Goal: Navigation & Orientation: Find specific page/section

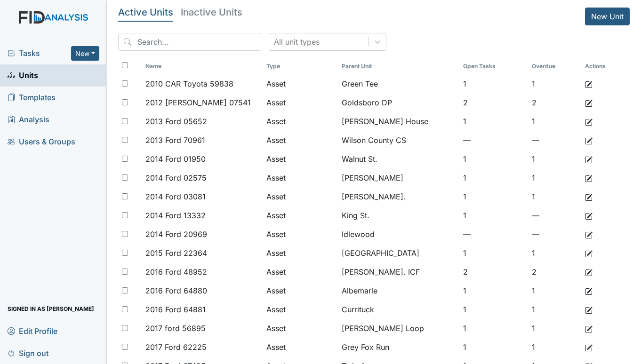
click at [33, 53] on span "Tasks" at bounding box center [39, 53] width 63 height 11
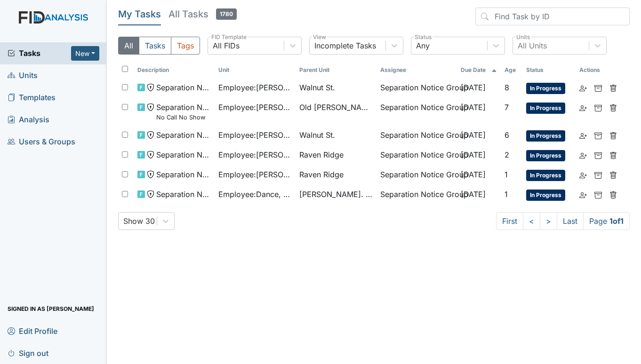
click at [20, 77] on span "Units" at bounding box center [23, 75] width 30 height 15
